Goal: Task Accomplishment & Management: Complete application form

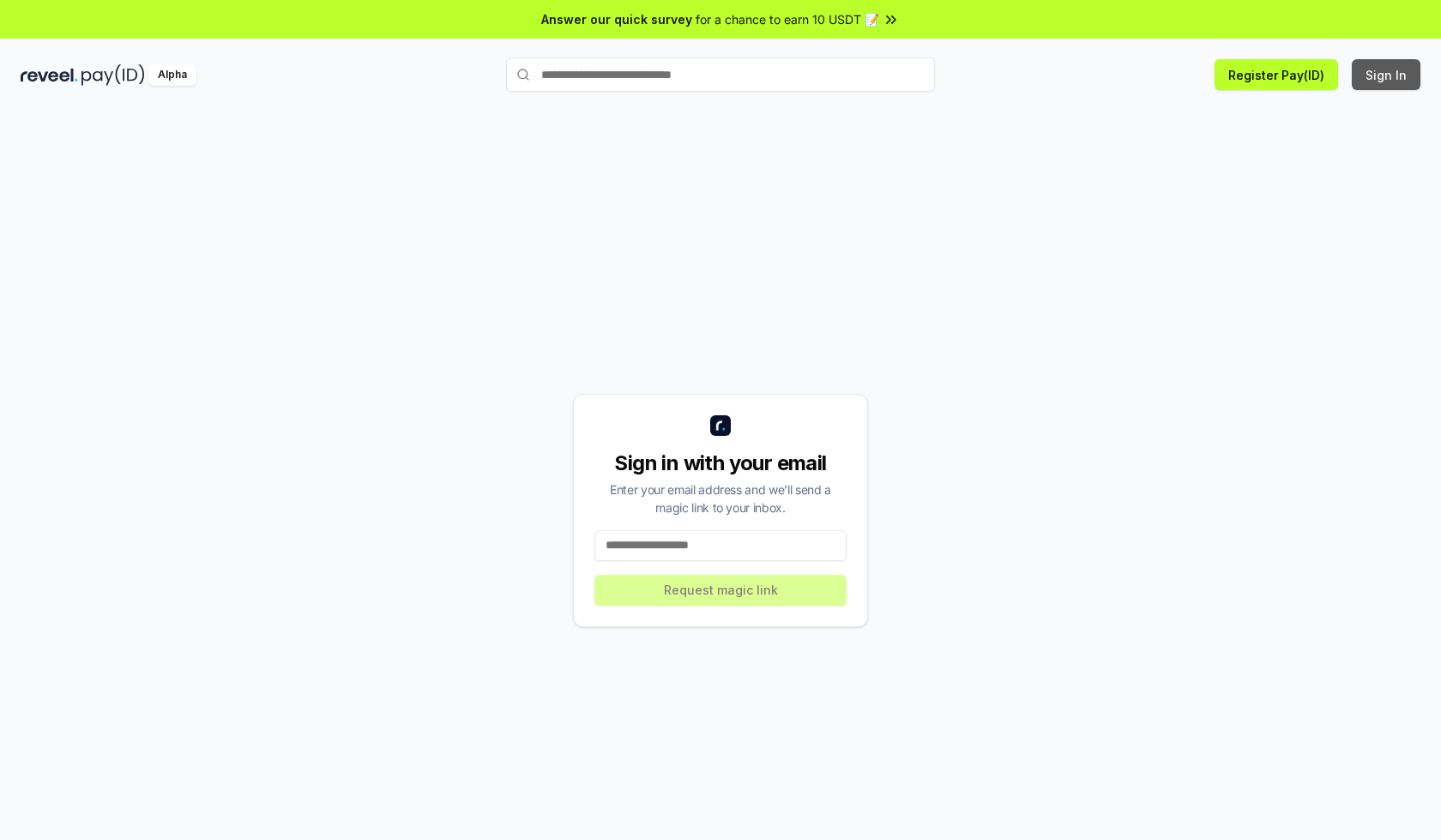
click at [1388, 75] on button "Sign In" at bounding box center [1387, 75] width 69 height 31
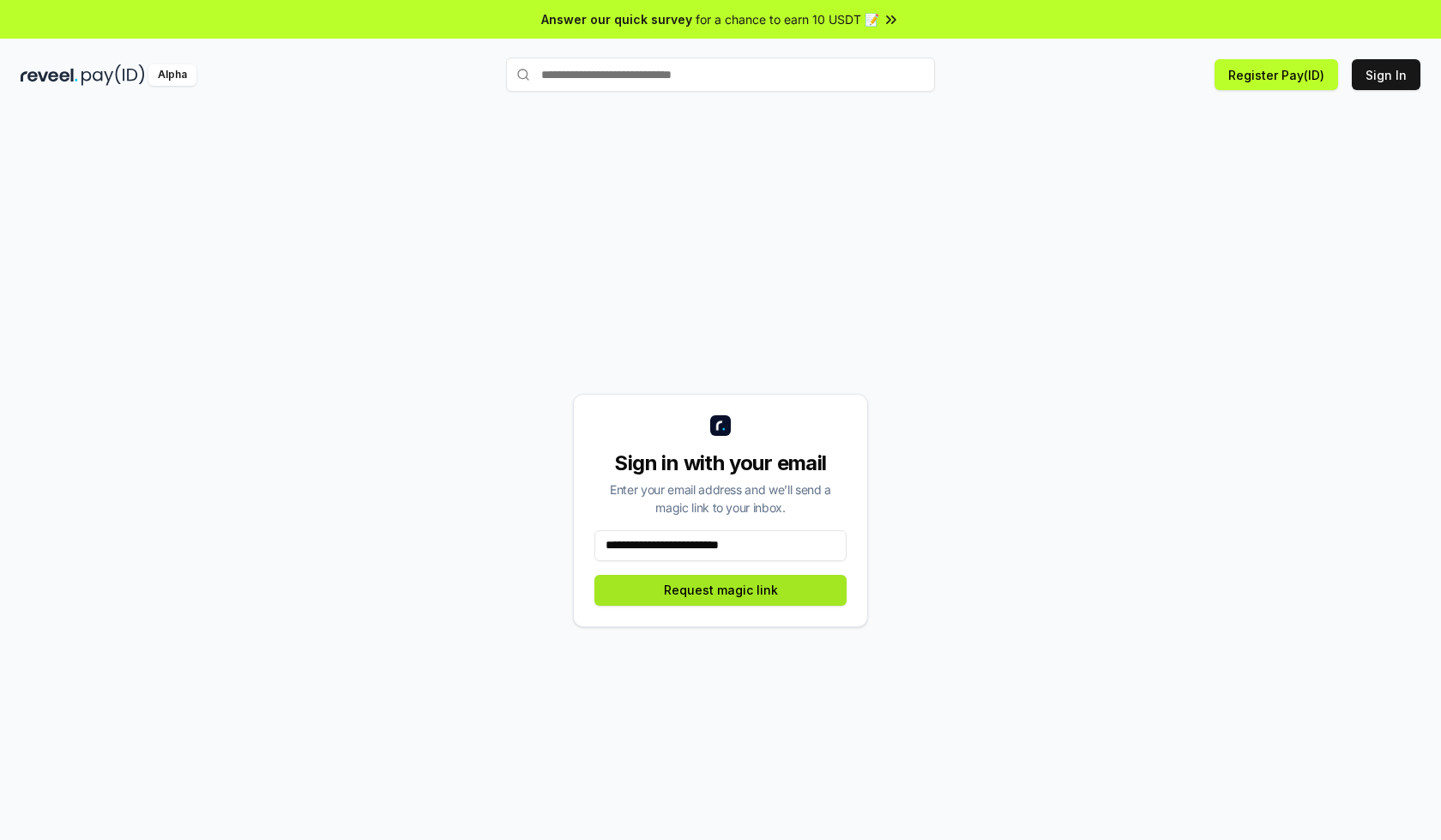
type input "**********"
click at [721, 589] on button "Request magic link" at bounding box center [720, 591] width 253 height 31
